Goal: Task Accomplishment & Management: Manage account settings

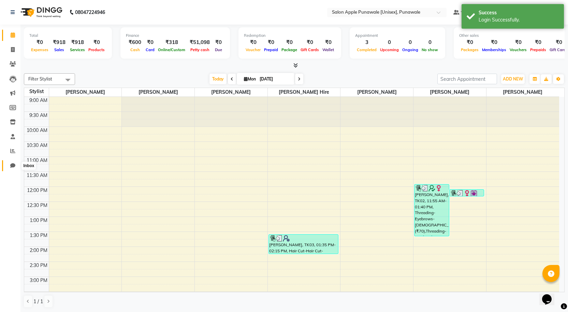
click at [15, 167] on span at bounding box center [13, 166] width 12 height 8
select select "100"
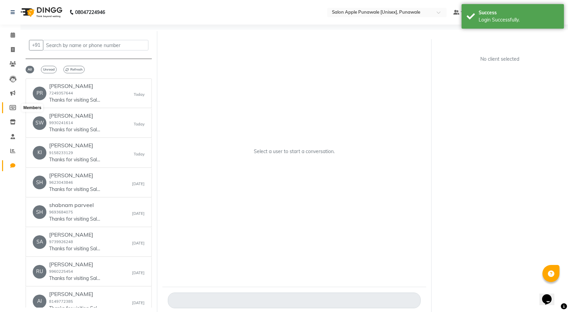
click at [13, 106] on icon at bounding box center [13, 107] width 6 height 5
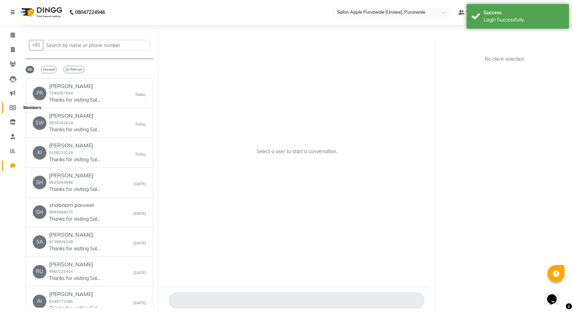
select select
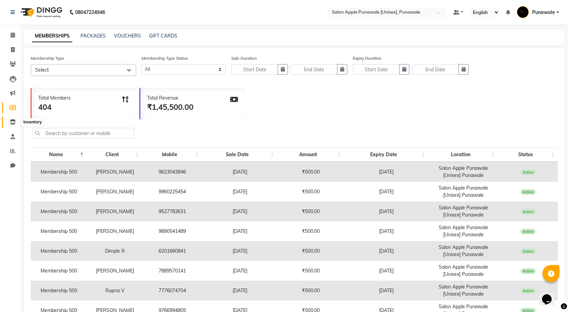
click at [11, 123] on icon at bounding box center [13, 121] width 6 height 5
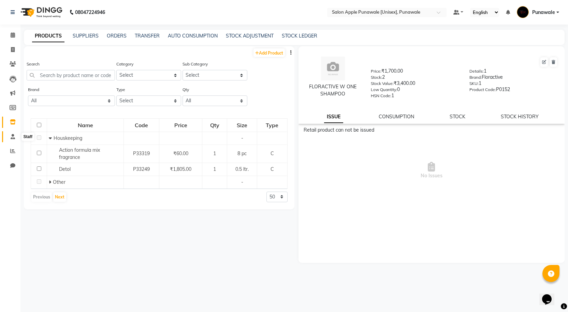
click at [11, 134] on icon at bounding box center [13, 136] width 4 height 5
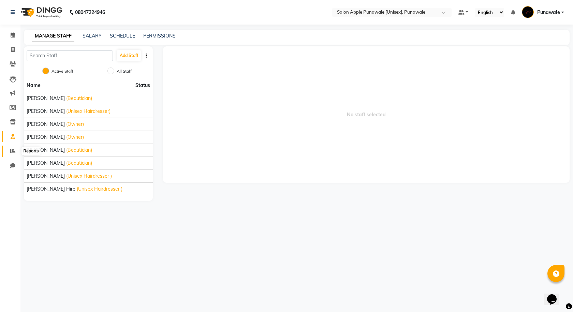
click at [11, 149] on icon at bounding box center [12, 150] width 5 height 5
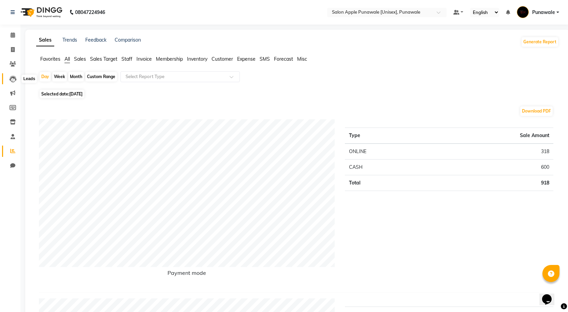
click at [14, 78] on icon at bounding box center [13, 79] width 7 height 7
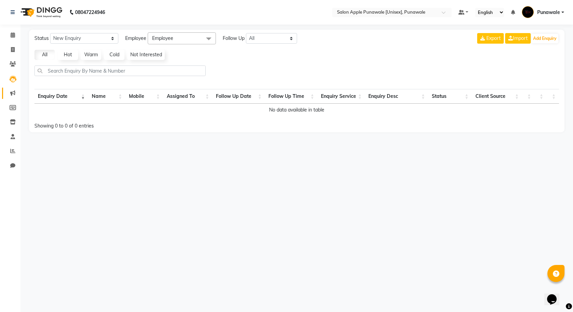
click at [12, 89] on link "Marketing" at bounding box center [10, 93] width 16 height 11
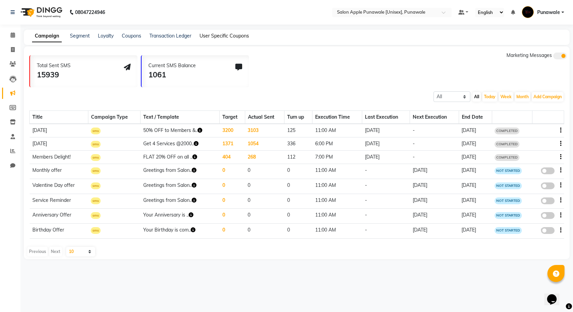
click at [235, 36] on link "User Specific Coupons" at bounding box center [224, 36] width 49 height 6
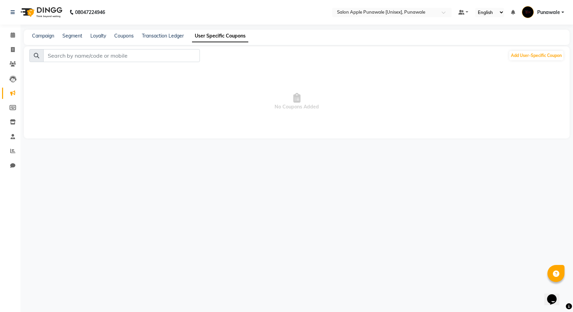
click at [174, 40] on div "Campaign Segment Loyalty Coupons Transaction Ledger User Specific Coupons" at bounding box center [297, 37] width 546 height 15
click at [174, 38] on link "Transaction Ledger" at bounding box center [163, 36] width 42 height 6
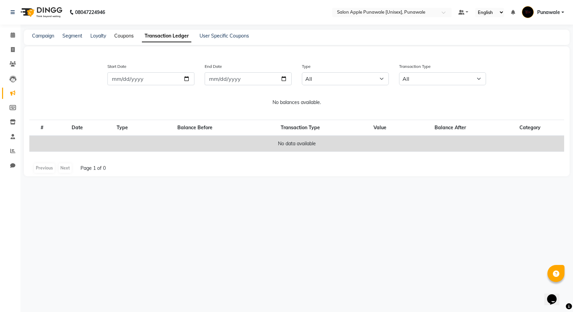
click at [124, 38] on link "Coupons" at bounding box center [123, 36] width 19 height 6
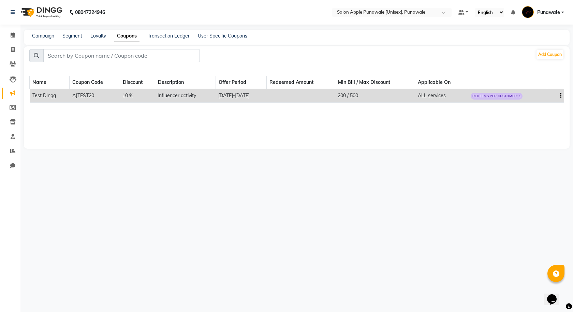
click at [506, 97] on span "REDEEMS PER CUSTOMER: 1" at bounding box center [497, 96] width 52 height 7
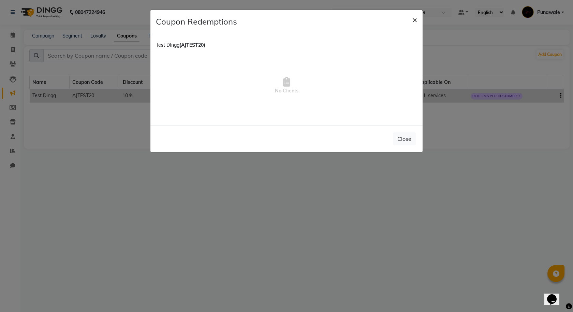
click at [412, 19] on span "×" at bounding box center [414, 19] width 5 height 10
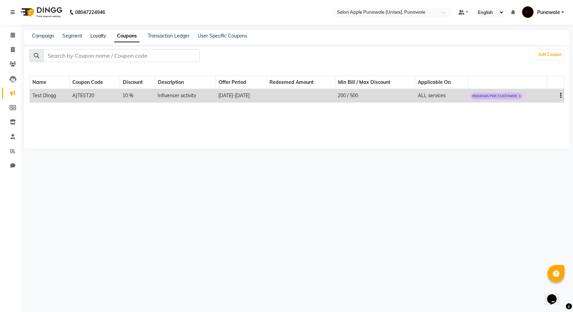
click at [101, 38] on link "Loyalty" at bounding box center [98, 36] width 16 height 6
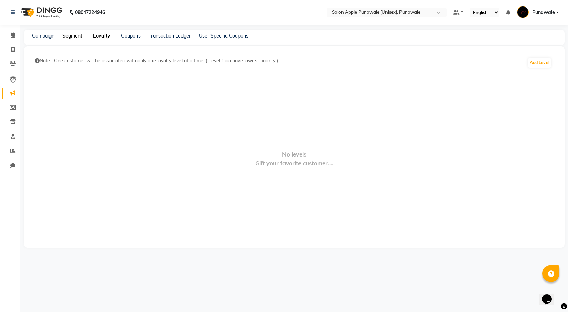
click at [74, 37] on link "Segment" at bounding box center [72, 36] width 20 height 6
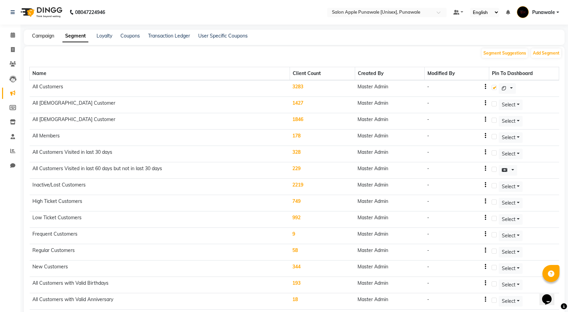
click at [41, 36] on link "Campaign" at bounding box center [43, 36] width 22 height 6
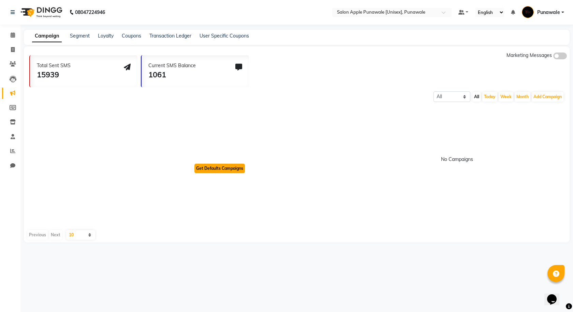
click at [222, 170] on button "Get Defaults Campaigns" at bounding box center [219, 169] width 50 height 10
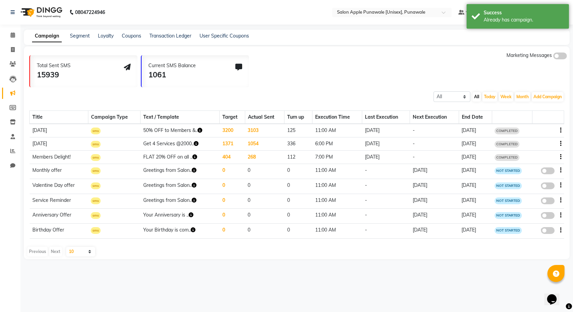
click at [226, 131] on td "3200" at bounding box center [233, 131] width 26 height 14
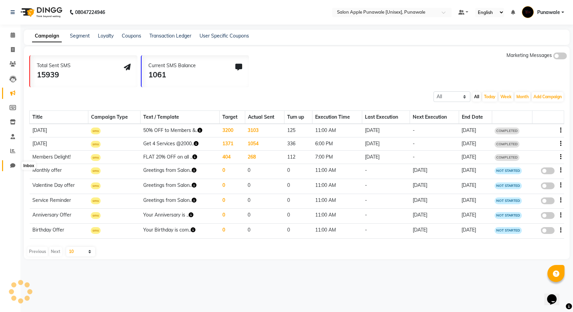
click at [15, 166] on span at bounding box center [13, 166] width 12 height 8
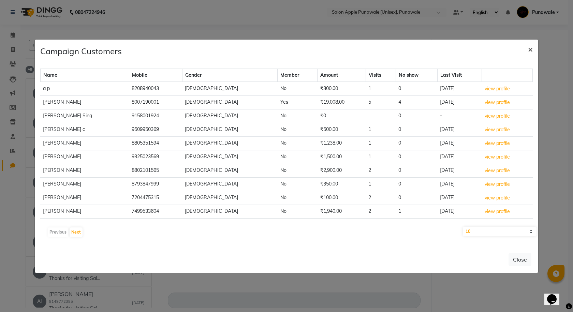
click at [531, 48] on span "×" at bounding box center [530, 49] width 5 height 10
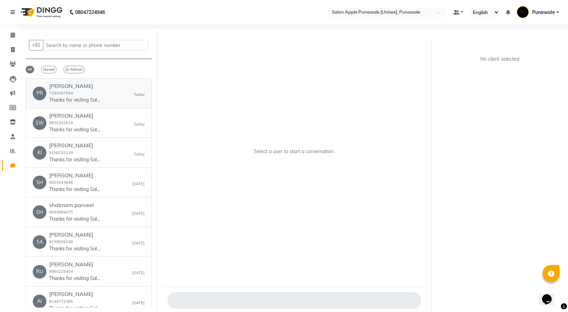
click at [92, 93] on div "[PERSON_NAME] 7249357644 Thanks for visiting Salon Apple Punawale [Unisex], Pun…" at bounding box center [74, 93] width 51 height 21
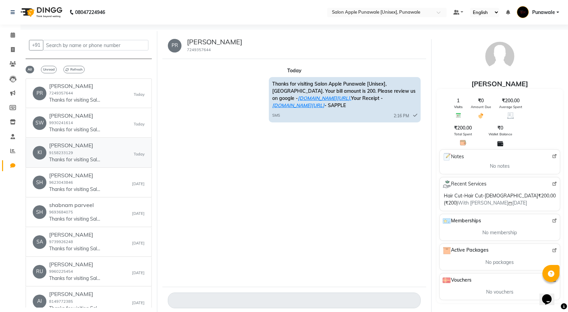
click at [75, 163] on p "Thanks for visiting Salon Apple Punawale [Unisex], [GEOGRAPHIC_DATA]. Your bill…" at bounding box center [74, 159] width 51 height 7
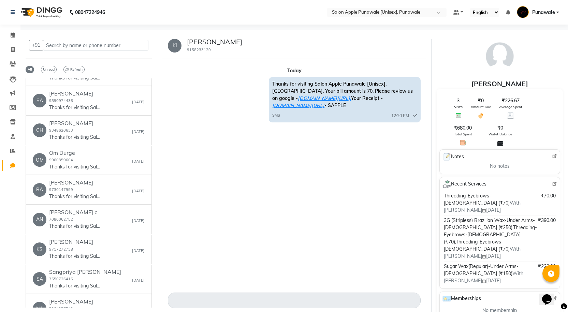
scroll to position [239, 0]
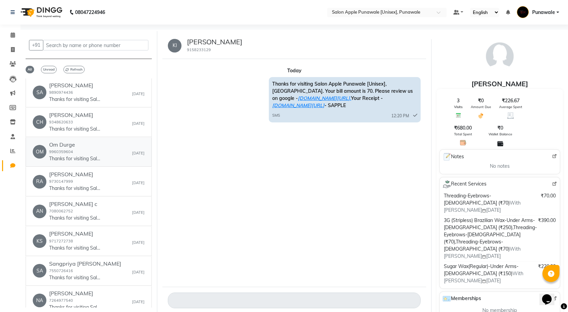
click at [75, 163] on link "OM Om Durge 9960359604 Thanks for visiting Salon Apple Punawale [Unisex], Punaw…" at bounding box center [89, 151] width 126 height 29
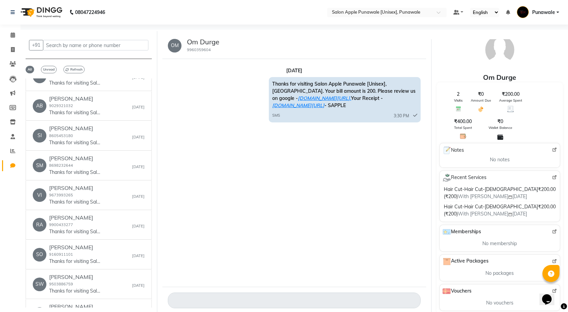
scroll to position [2772, 0]
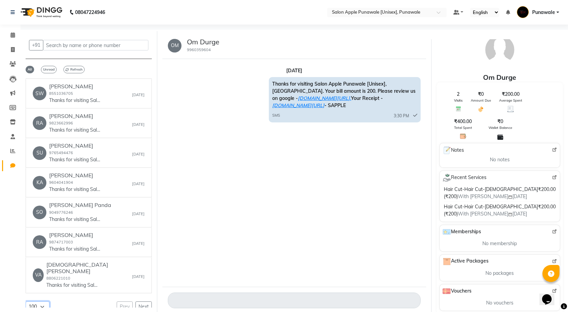
click at [37, 302] on select "50 100 150 200" at bounding box center [38, 307] width 24 height 11
select select "200"
click at [26, 302] on select "50 100 150 200" at bounding box center [38, 307] width 24 height 11
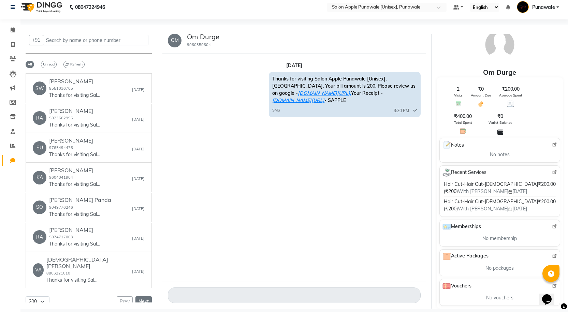
click at [142, 296] on button "Next" at bounding box center [143, 301] width 16 height 11
click at [142, 290] on div "Prev Next" at bounding box center [134, 295] width 35 height 11
click at [77, 257] on h6 "[PERSON_NAME]" at bounding box center [74, 260] width 51 height 6
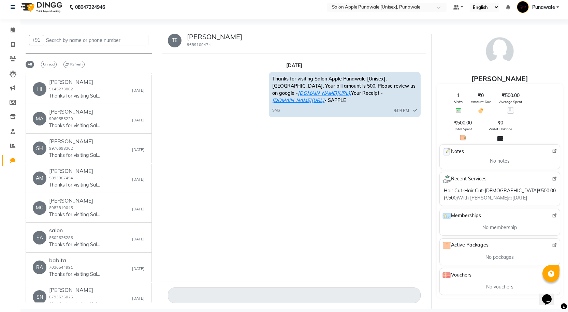
scroll to position [2533, 0]
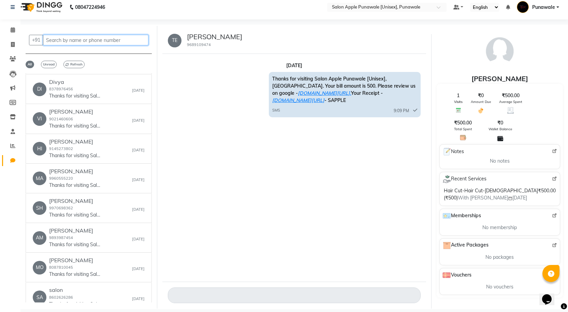
click at [72, 39] on input "text" at bounding box center [95, 40] width 105 height 11
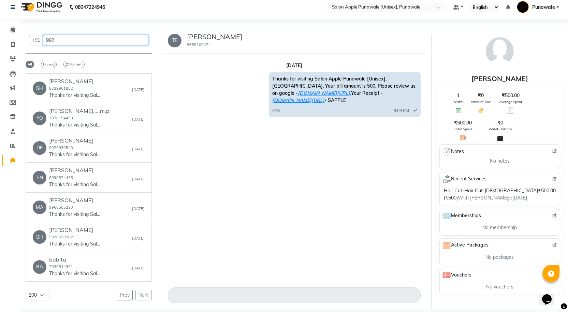
scroll to position [0, 0]
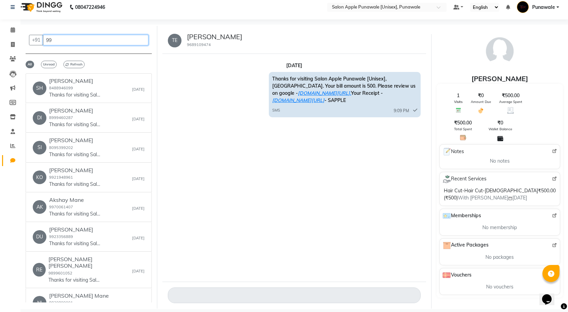
type input "9"
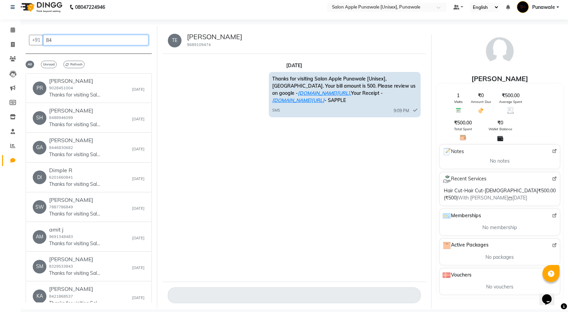
type input "8"
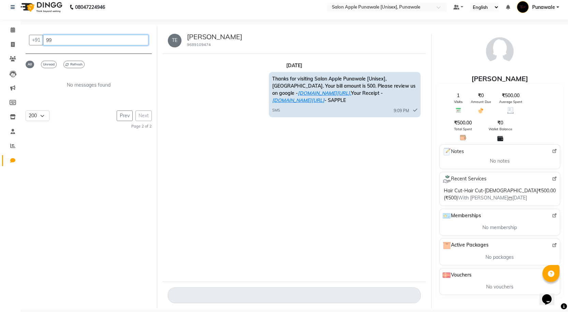
type input "9"
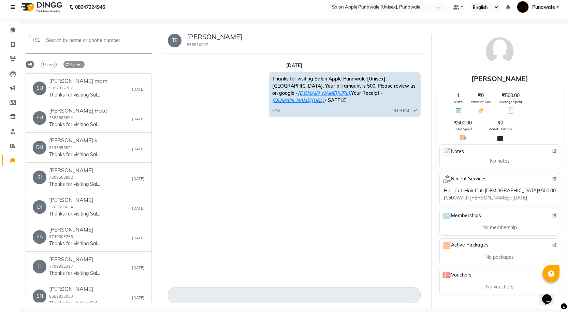
click at [75, 65] on span "Refresh" at bounding box center [73, 65] width 21 height 8
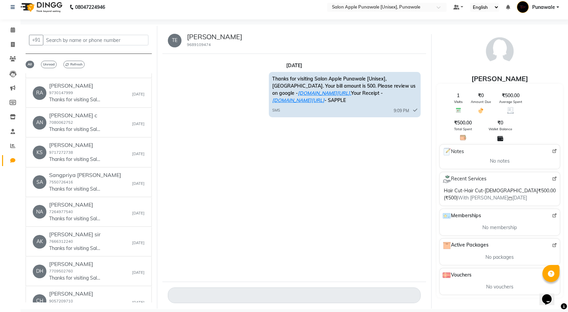
scroll to position [341, 0]
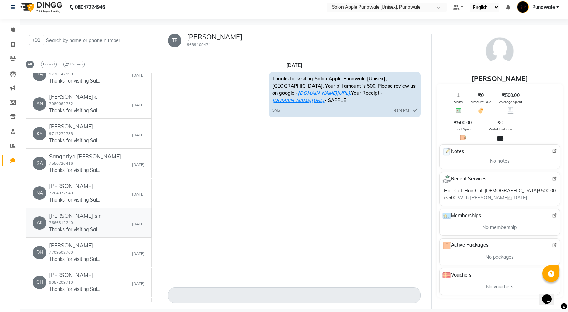
click at [87, 222] on div "[PERSON_NAME] sir 7666312240 Thanks for visiting Salon Apple Punawale [Unisex],…" at bounding box center [75, 223] width 52 height 21
click at [324, 97] on link "[DOMAIN_NAME][URL]" at bounding box center [298, 100] width 52 height 6
click at [78, 247] on h6 "[PERSON_NAME]" at bounding box center [74, 245] width 51 height 6
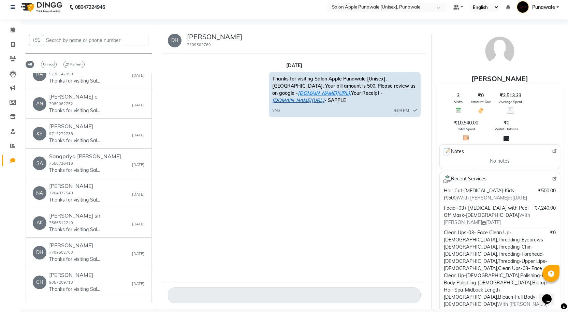
click at [324, 97] on link "[DOMAIN_NAME][URL]" at bounding box center [298, 100] width 52 height 6
click at [351, 90] on link "[DOMAIN_NAME][URL]." at bounding box center [324, 93] width 53 height 6
click at [10, 32] on span at bounding box center [13, 30] width 12 height 8
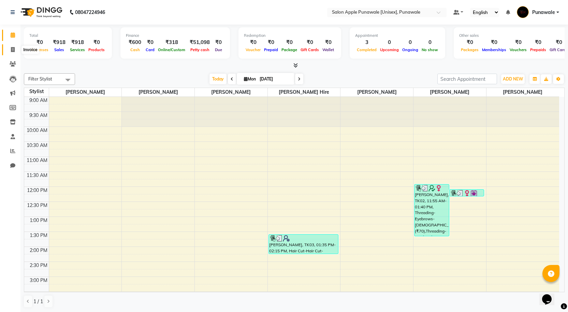
click at [8, 48] on span at bounding box center [13, 50] width 12 height 8
select select "service"
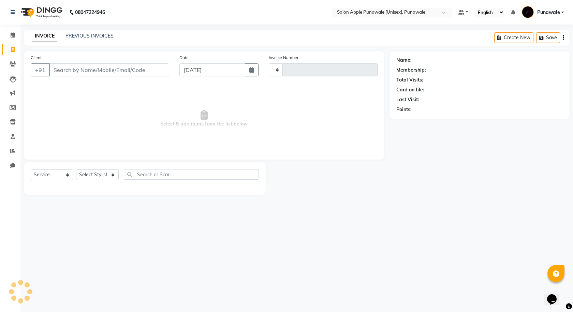
type input "1892"
select select "5421"
click at [88, 40] on div "INVOICE PREVIOUS INVOICES Create New Save Open Invoices" at bounding box center [297, 38] width 546 height 16
click at [96, 31] on div "INVOICE PREVIOUS INVOICES Create New Save Open Invoices" at bounding box center [297, 38] width 546 height 16
click at [94, 38] on link "PREVIOUS INVOICES" at bounding box center [89, 36] width 48 height 6
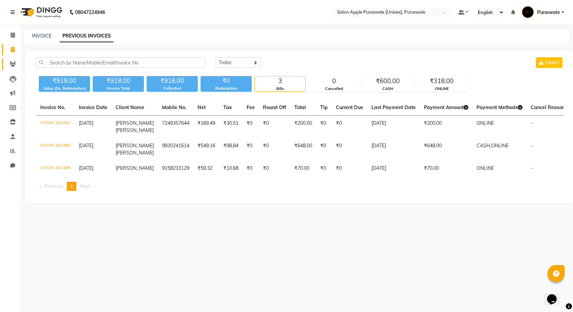
click at [6, 64] on link "Clients" at bounding box center [10, 64] width 16 height 11
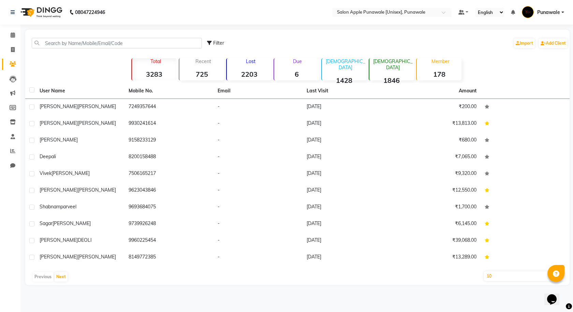
click at [244, 68] on div "Lost 2203" at bounding box center [248, 69] width 45 height 22
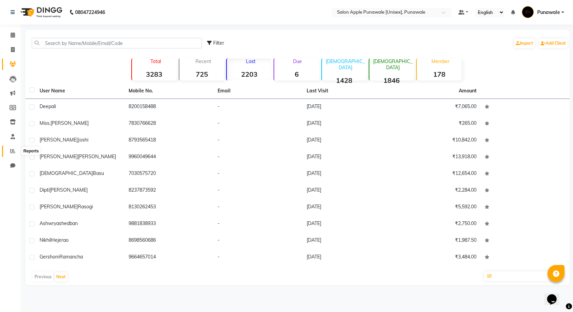
click at [13, 148] on icon at bounding box center [12, 150] width 5 height 5
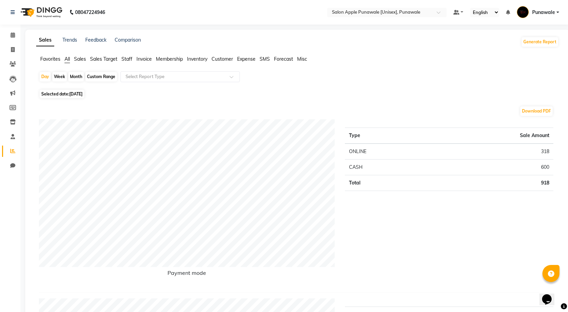
click at [71, 75] on div "Month" at bounding box center [76, 77] width 16 height 10
select select "9"
select select "2025"
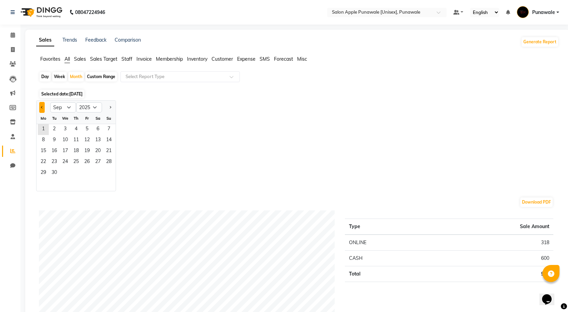
click at [41, 107] on button "Previous month" at bounding box center [41, 107] width 5 height 11
select select "8"
click at [83, 128] on span "1" at bounding box center [87, 129] width 11 height 11
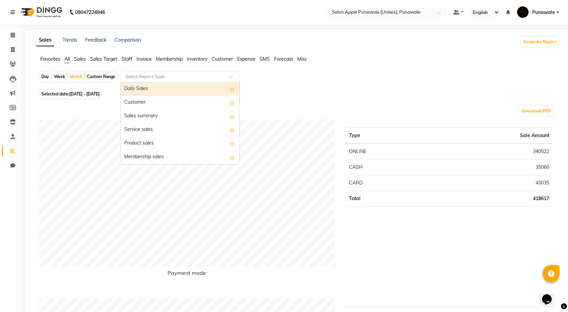
click at [232, 77] on span at bounding box center [234, 78] width 9 height 7
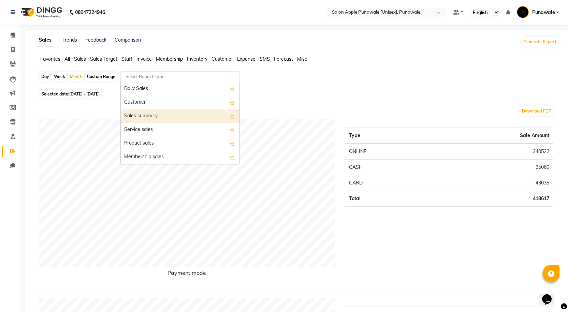
click at [170, 117] on div "Sales summary" at bounding box center [180, 116] width 119 height 14
select select "full_report"
select select "csv"
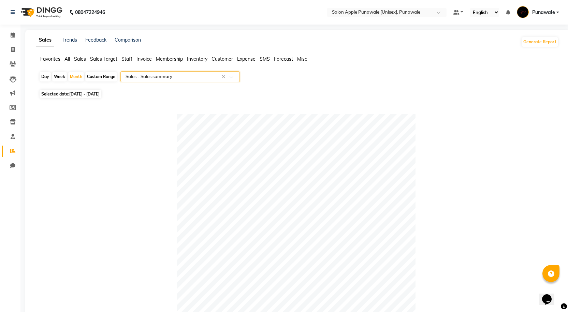
click at [237, 75] on span at bounding box center [234, 78] width 9 height 7
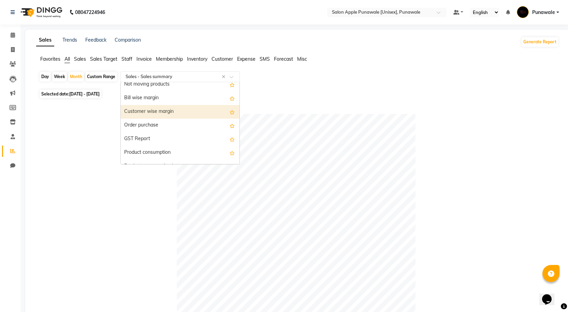
scroll to position [948, 0]
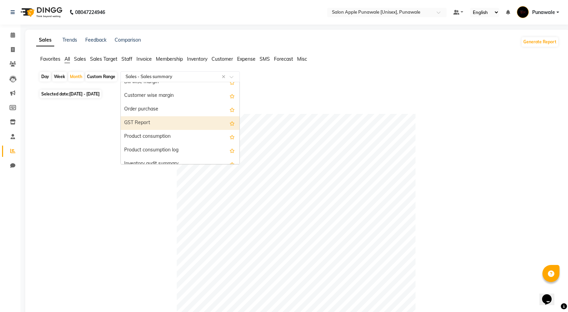
click at [173, 122] on div "GST Report" at bounding box center [180, 123] width 119 height 14
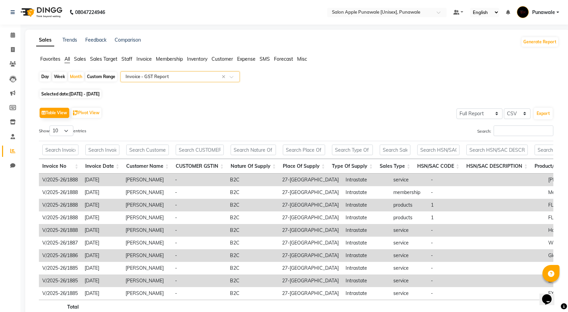
click at [232, 76] on span at bounding box center [234, 78] width 9 height 7
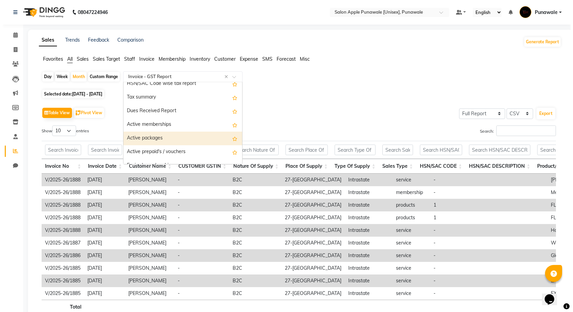
scroll to position [607, 0]
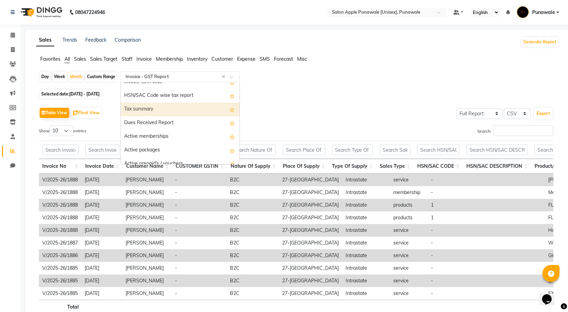
click at [197, 109] on div "Tax summary" at bounding box center [180, 110] width 119 height 14
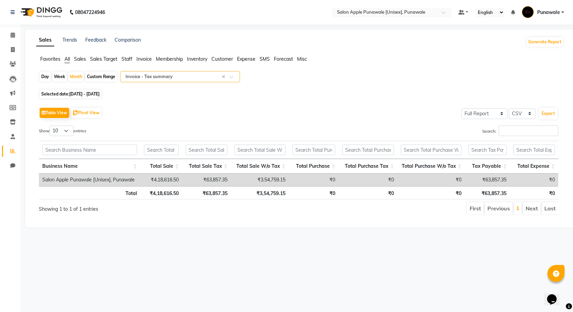
click at [235, 77] on span at bounding box center [234, 78] width 9 height 7
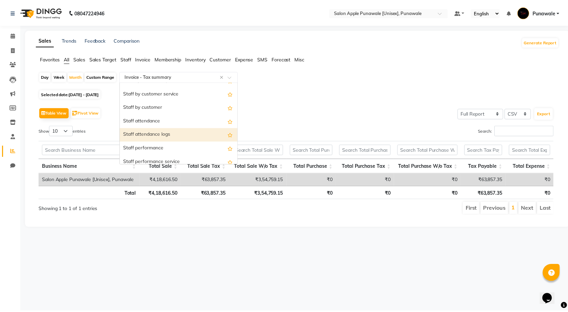
scroll to position [252, 0]
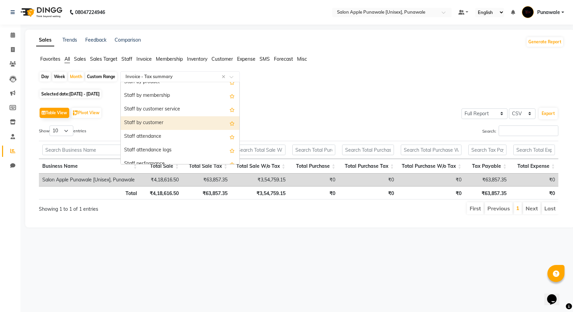
click at [171, 125] on div "Staff by customer" at bounding box center [180, 123] width 119 height 14
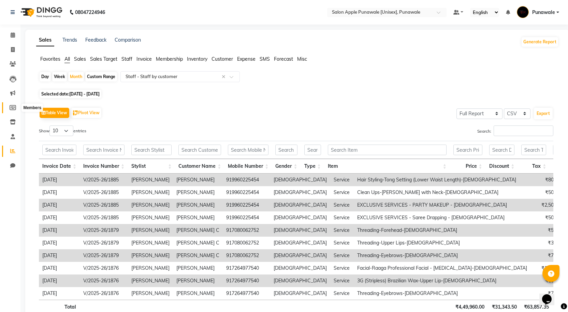
click at [14, 105] on icon at bounding box center [13, 107] width 6 height 5
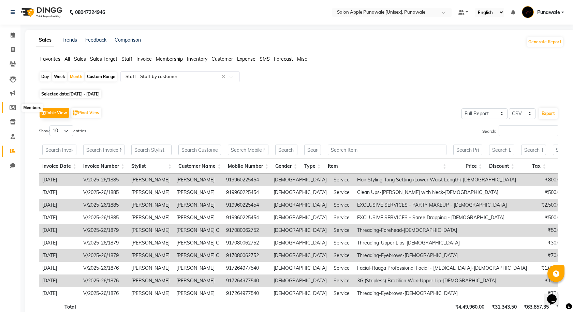
select select
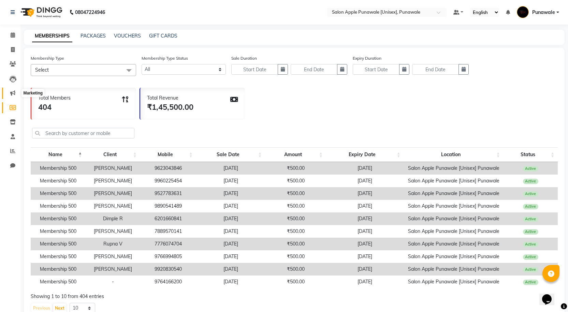
click at [14, 91] on icon at bounding box center [12, 92] width 5 height 5
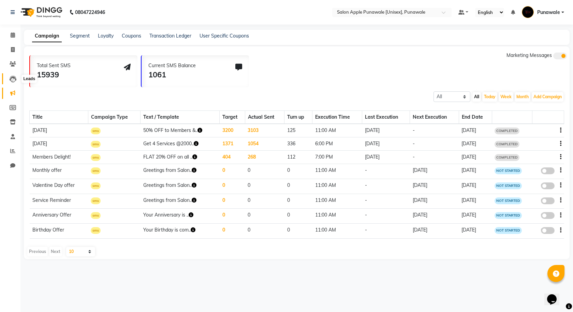
click at [14, 81] on icon at bounding box center [13, 79] width 7 height 7
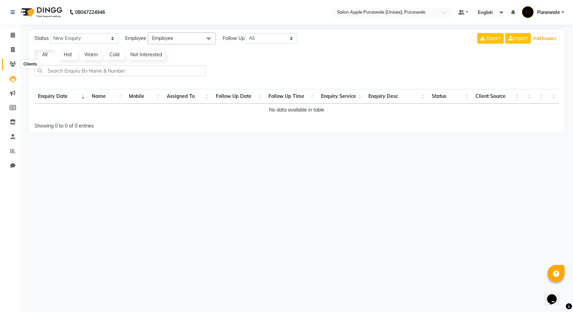
click at [13, 67] on span at bounding box center [13, 64] width 12 height 8
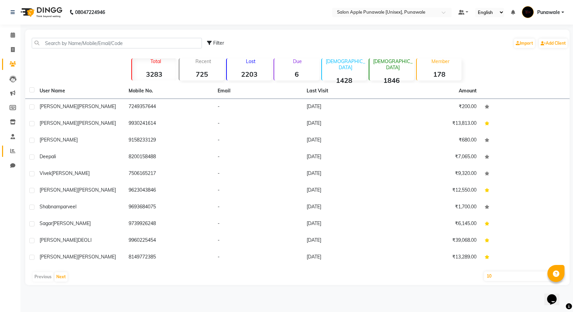
click at [12, 156] on link "Reports" at bounding box center [10, 151] width 16 height 11
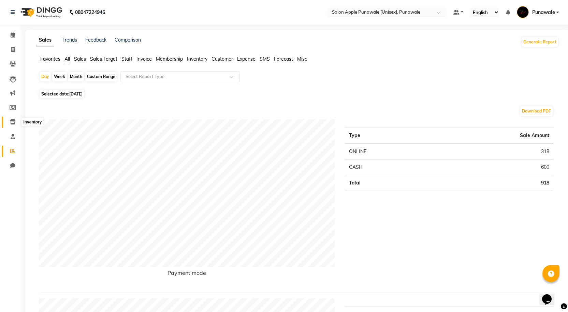
click at [12, 120] on icon at bounding box center [13, 121] width 6 height 5
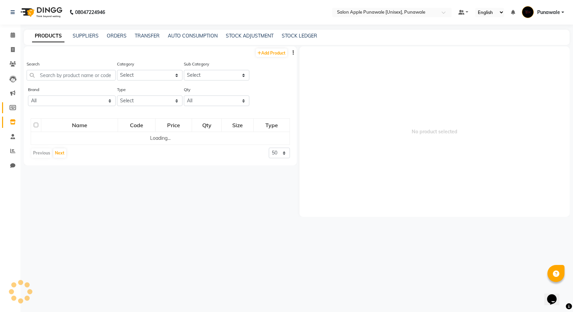
click at [12, 111] on span at bounding box center [13, 108] width 12 height 8
select select
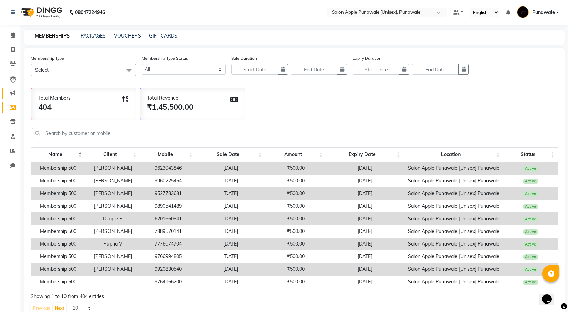
click at [13, 92] on icon at bounding box center [12, 92] width 5 height 5
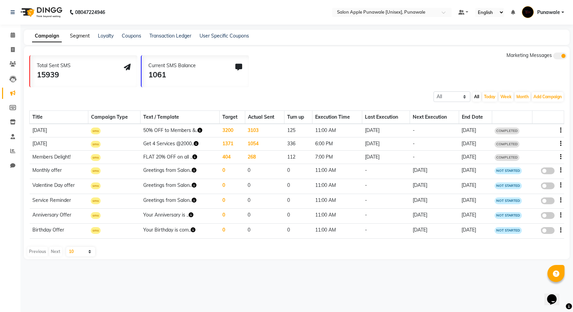
click at [83, 36] on link "Segment" at bounding box center [80, 36] width 20 height 6
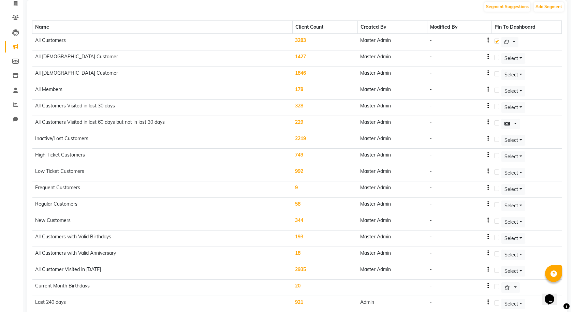
scroll to position [62, 0]
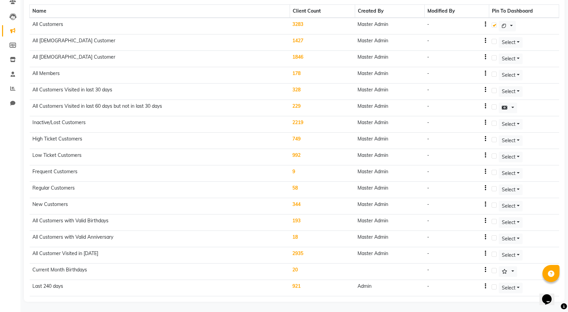
click at [301, 286] on td "921" at bounding box center [322, 288] width 65 height 16
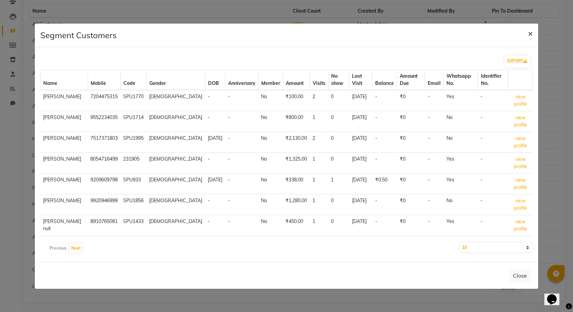
click at [533, 33] on button "×" at bounding box center [531, 33] width 16 height 19
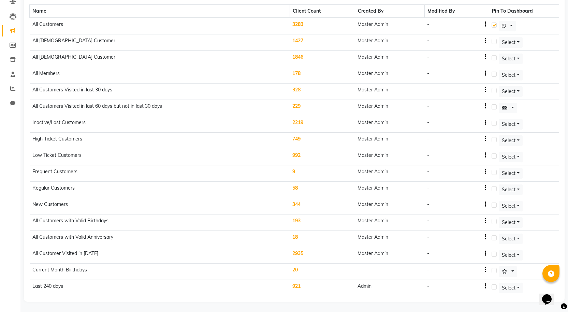
click at [302, 87] on td "328" at bounding box center [322, 92] width 65 height 16
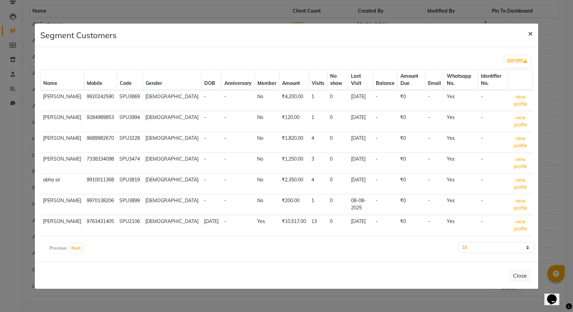
click at [528, 36] on span "×" at bounding box center [530, 33] width 5 height 10
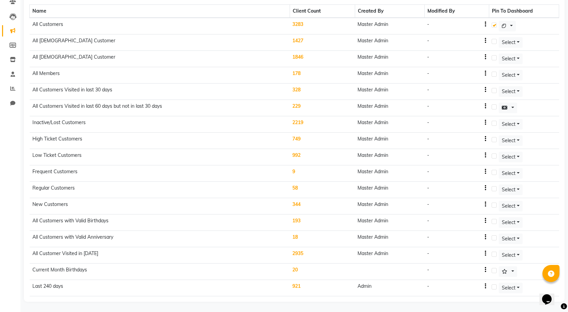
click at [299, 122] on td "2219" at bounding box center [322, 124] width 65 height 16
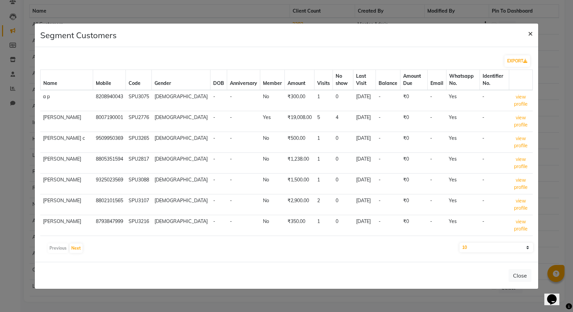
click at [529, 34] on span "×" at bounding box center [530, 33] width 5 height 10
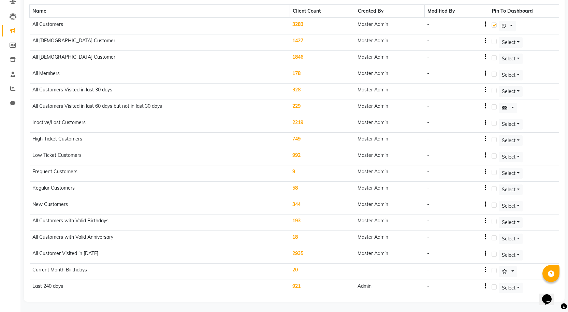
click at [297, 74] on td "178" at bounding box center [322, 75] width 65 height 16
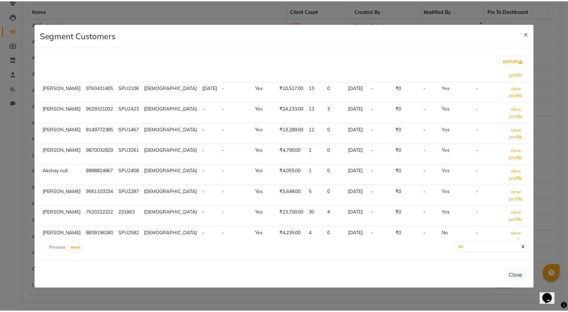
scroll to position [64, 0]
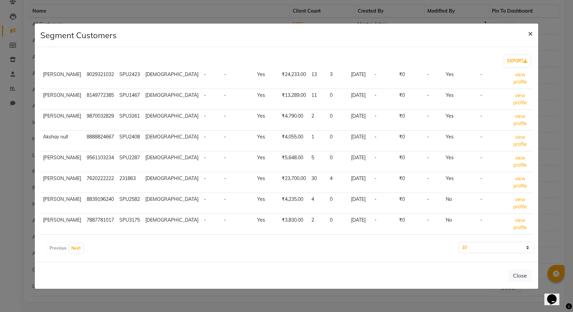
click at [530, 32] on span "×" at bounding box center [530, 33] width 5 height 10
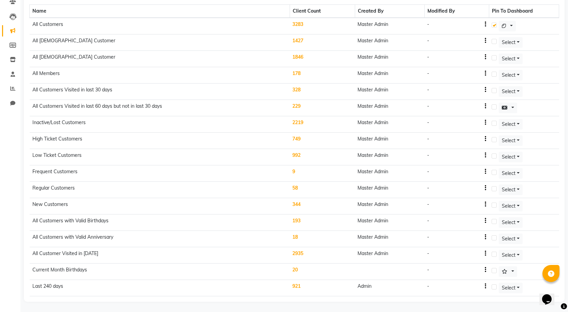
click at [298, 204] on td "344" at bounding box center [322, 206] width 65 height 16
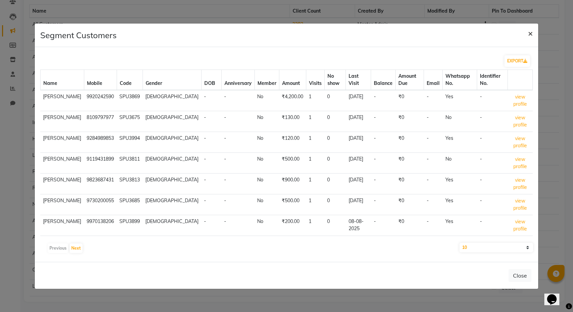
click at [528, 31] on span "×" at bounding box center [530, 33] width 5 height 10
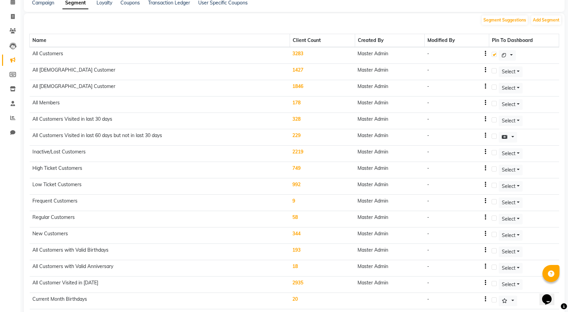
scroll to position [0, 0]
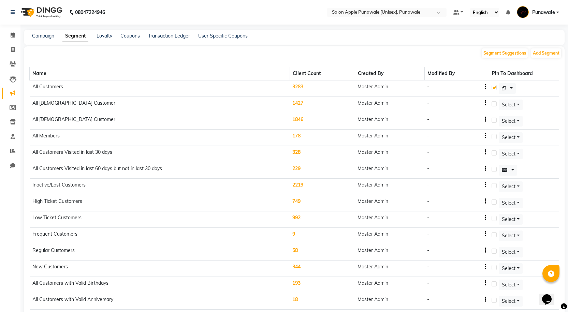
click at [556, 12] on link "Punawale" at bounding box center [538, 12] width 42 height 11
click at [531, 50] on link "Sign out" at bounding box center [524, 49] width 62 height 11
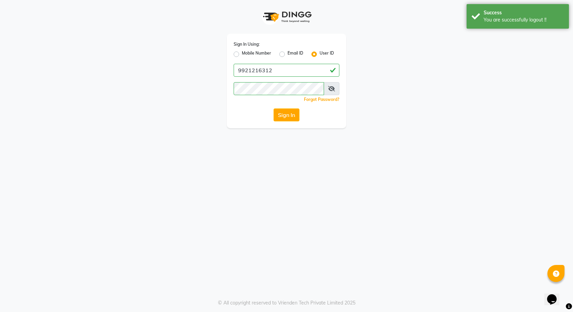
click at [242, 55] on label "Mobile Number" at bounding box center [256, 54] width 29 height 8
click at [242, 55] on input "Mobile Number" at bounding box center [244, 52] width 4 height 4
radio input "true"
radio input "false"
click at [309, 70] on input "Username" at bounding box center [298, 70] width 83 height 13
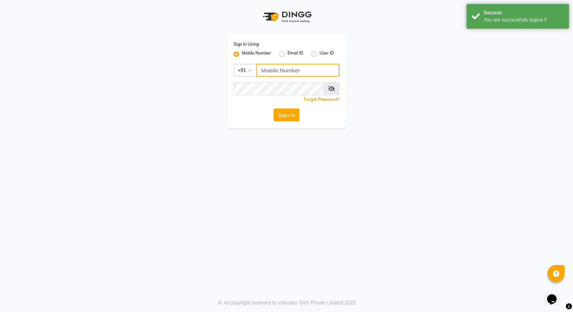
type input "9921216312"
click at [292, 116] on button "Sign In" at bounding box center [287, 114] width 26 height 13
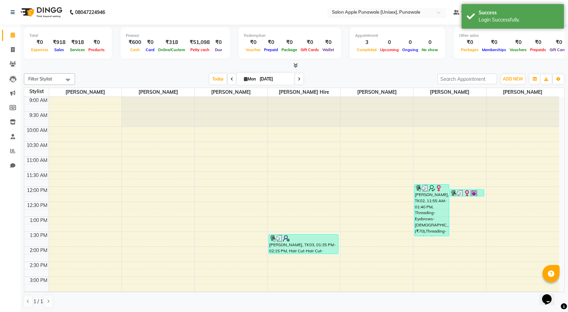
click at [395, 9] on div "× Salon Apple Punawale [Unisex], Punawale" at bounding box center [376, 12] width 88 height 7
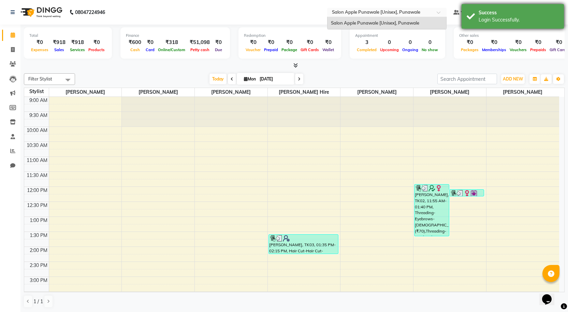
click at [557, 9] on div "Success Login Successfully." at bounding box center [513, 16] width 102 height 25
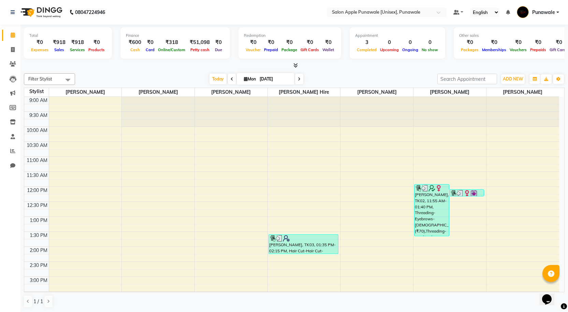
click at [556, 10] on link "Punawale" at bounding box center [538, 12] width 42 height 11
click at [532, 50] on link "Sign out" at bounding box center [524, 49] width 62 height 11
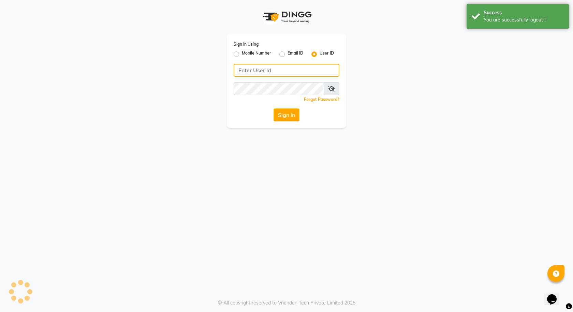
type input "9921216312"
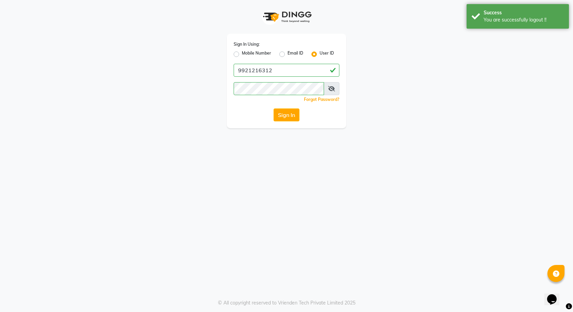
click at [242, 53] on label "Mobile Number" at bounding box center [256, 54] width 29 height 8
click at [242, 53] on input "Mobile Number" at bounding box center [244, 52] width 4 height 4
radio input "true"
radio input "false"
click at [302, 69] on input "Username" at bounding box center [298, 70] width 83 height 13
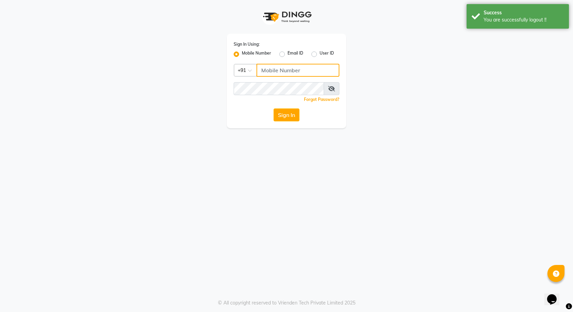
type input "9921430102"
click at [286, 114] on button "Sign In" at bounding box center [287, 114] width 26 height 13
